Goal: Information Seeking & Learning: Understand process/instructions

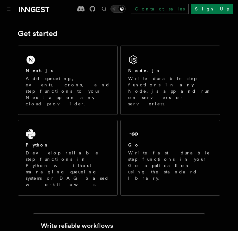
scroll to position [95, 0]
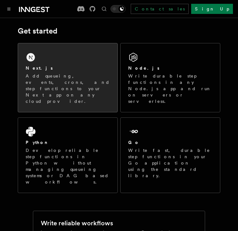
click at [79, 88] on p "Add queueing, events, crons, and step functions to your Next app on any cloud p…" at bounding box center [68, 89] width 84 height 32
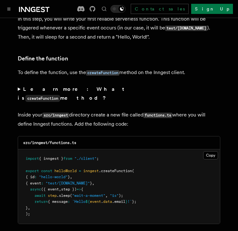
scroll to position [1065, 0]
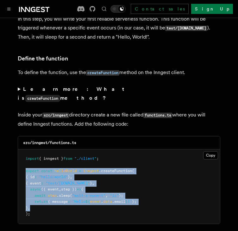
drag, startPoint x: 25, startPoint y: 145, endPoint x: 113, endPoint y: 183, distance: 95.7
click at [113, 183] on pre "import { inngest } from "./client" ; export const helloWorld = inngest .createF…" at bounding box center [119, 186] width 202 height 74
copy code "export const helloWorld = inngest .createFunction ( { id : "hello-world" } , { …"
click at [54, 187] on span "({ event" at bounding box center [50, 189] width 18 height 4
drag, startPoint x: 24, startPoint y: 146, endPoint x: 67, endPoint y: 190, distance: 62.2
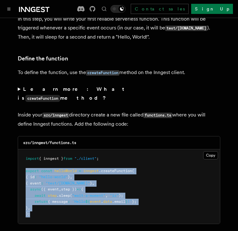
click at [67, 190] on pre "import { inngest } from "./client" ; export const helloWorld = inngest .createF…" at bounding box center [119, 186] width 202 height 74
copy code "export const helloWorld = inngest .createFunction ( { id : "hello-world" } , { …"
